Goal: Information Seeking & Learning: Learn about a topic

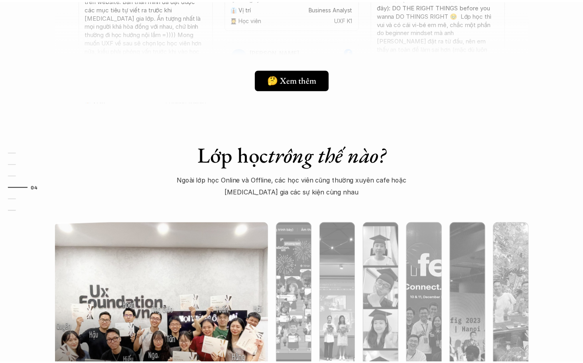
scroll to position [2311, 0]
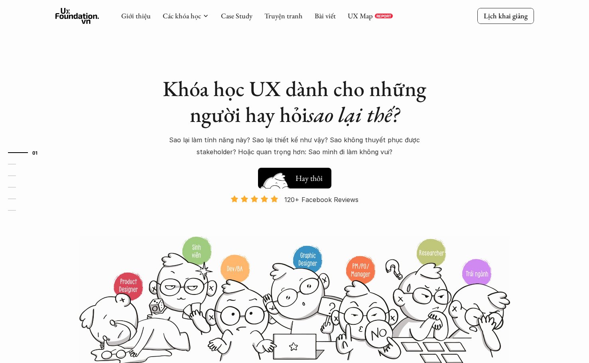
click at [310, 178] on h5 "Xem thử" at bounding box center [309, 176] width 29 height 11
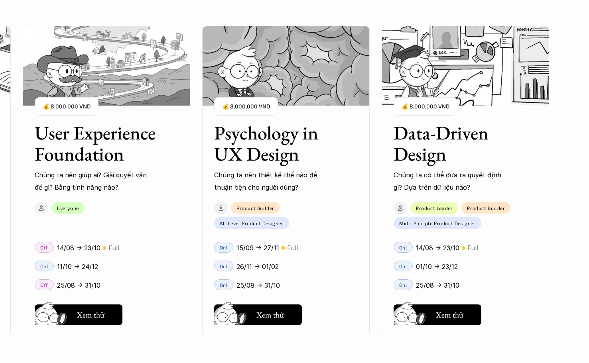
scroll to position [1083, 0]
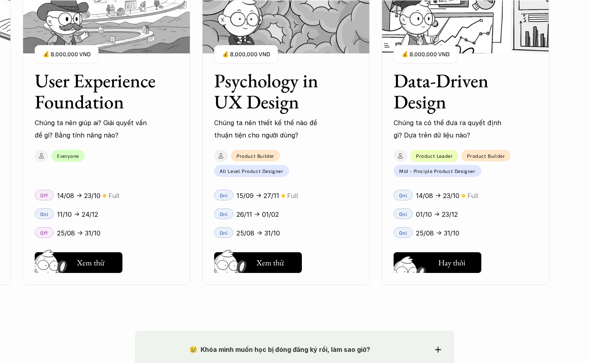
click at [449, 263] on h5 "Xem thử" at bounding box center [450, 264] width 29 height 11
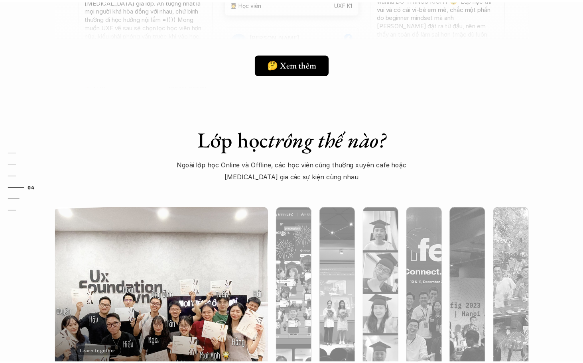
scroll to position [2438, 0]
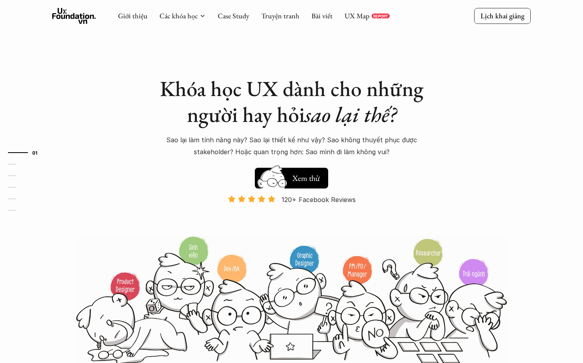
click at [307, 180] on h5 "Xem thử" at bounding box center [306, 178] width 29 height 11
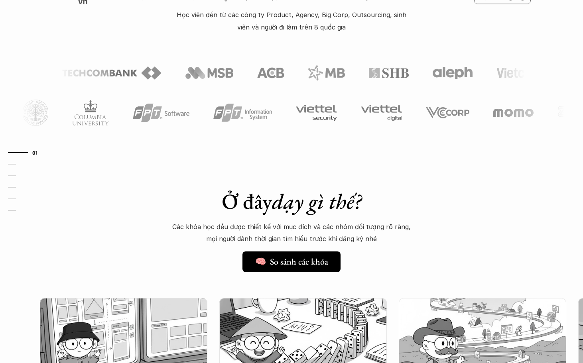
scroll to position [874, 0]
